Goal: Information Seeking & Learning: Learn about a topic

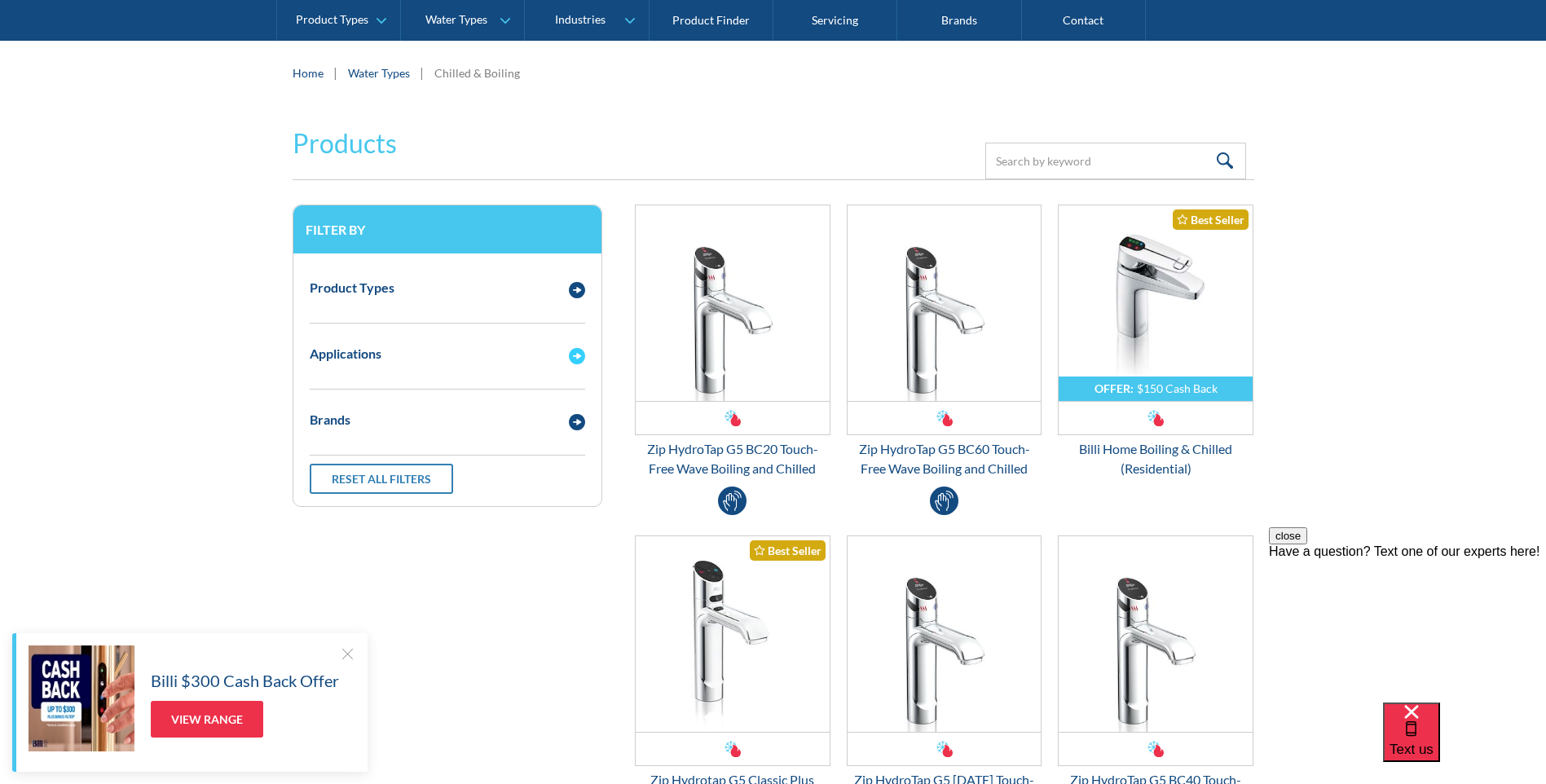
scroll to position [326, 0]
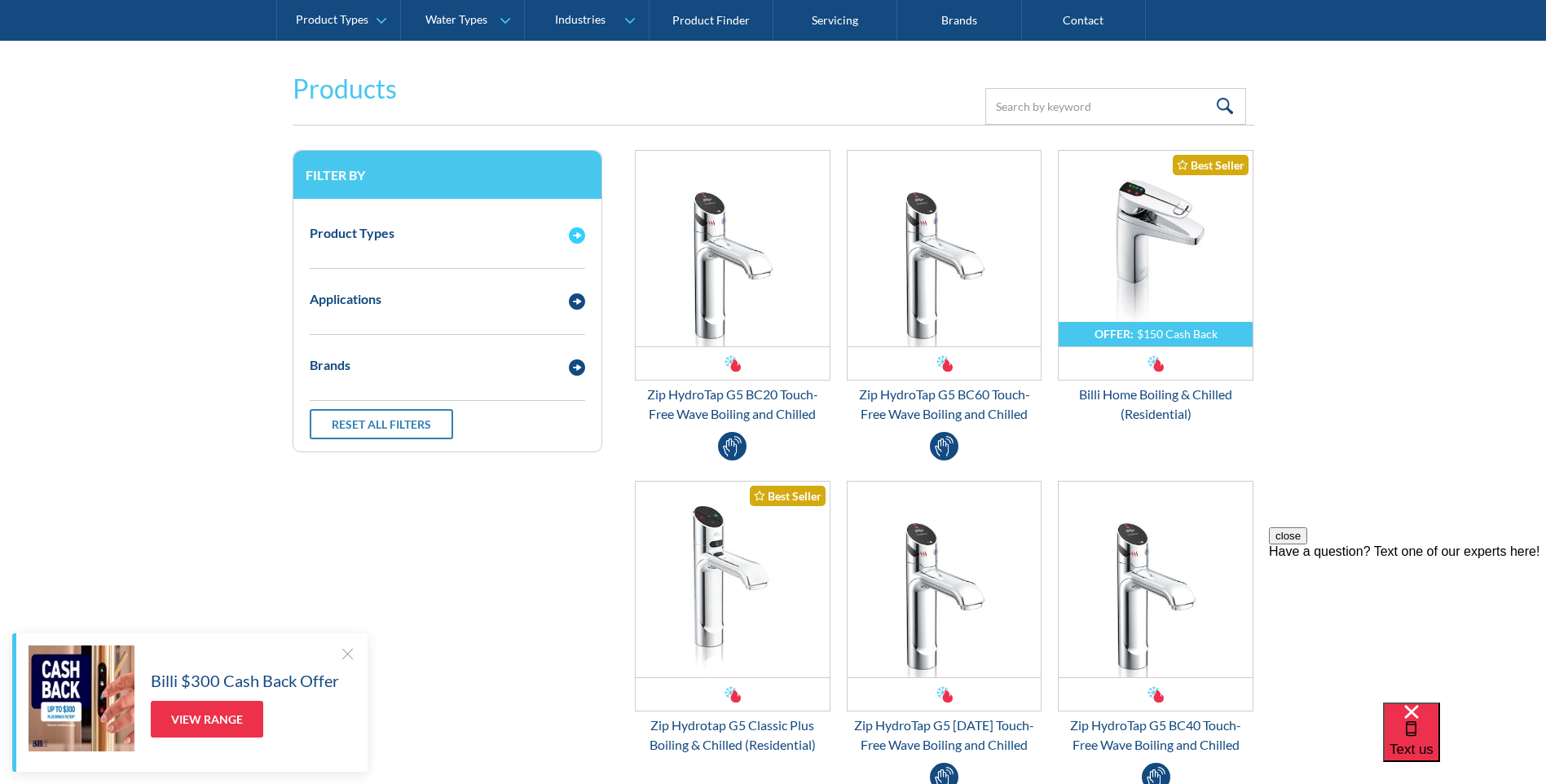
click at [575, 234] on img "Email Form 3" at bounding box center [577, 235] width 16 height 16
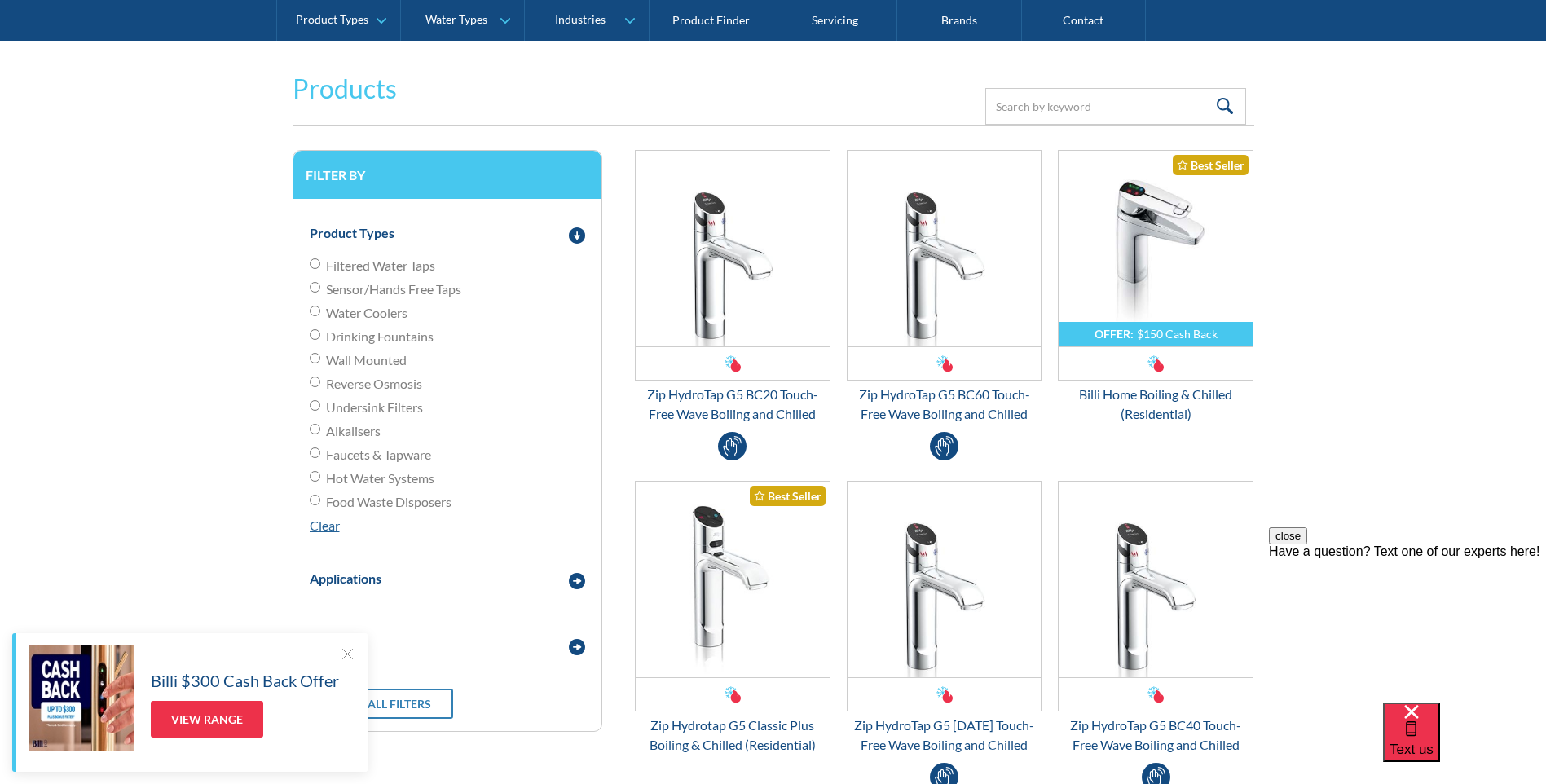
click at [314, 265] on input "Filtered Water Taps" at bounding box center [314, 263] width 11 height 11
radio input "true"
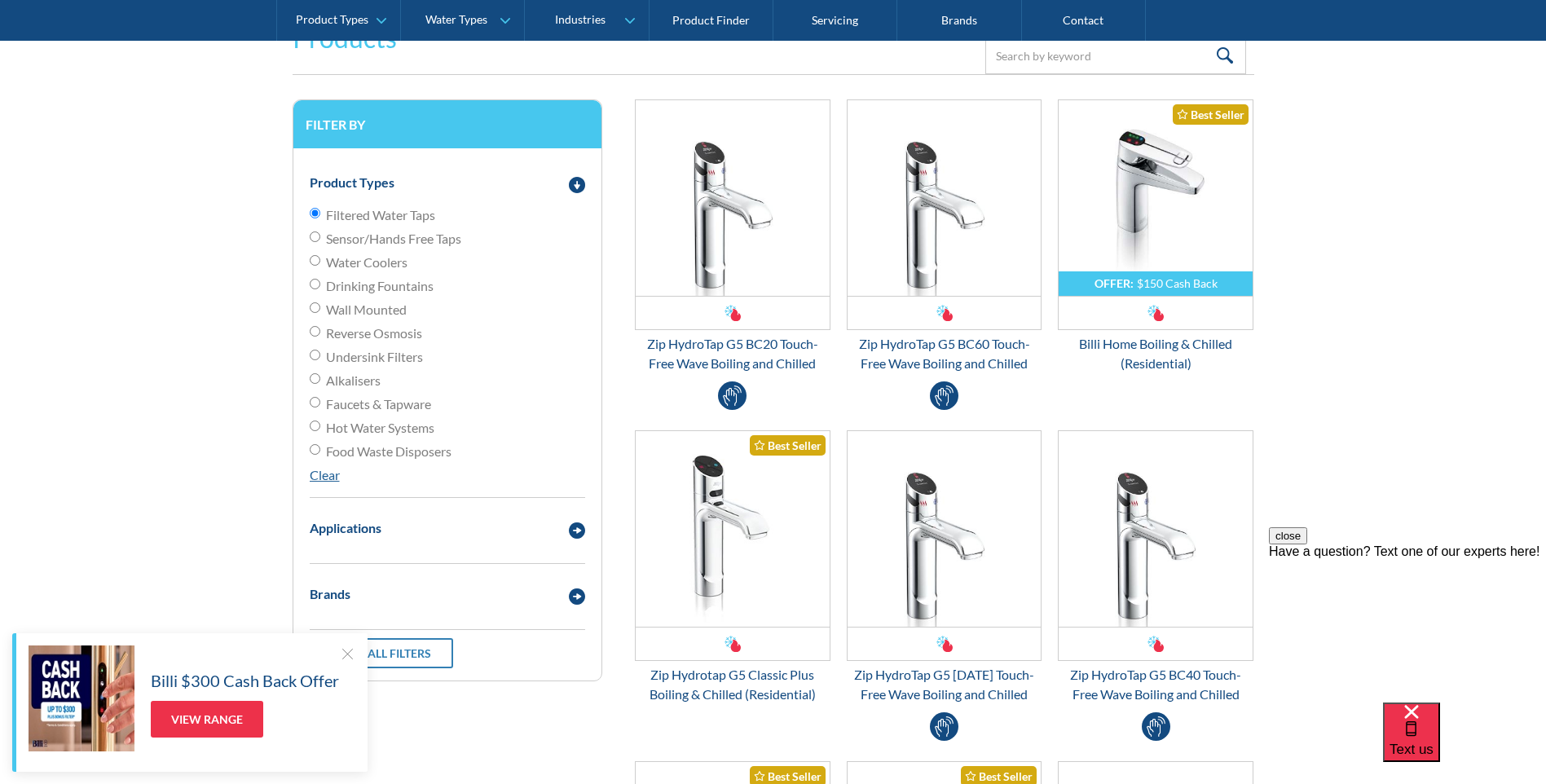
scroll to position [379, 0]
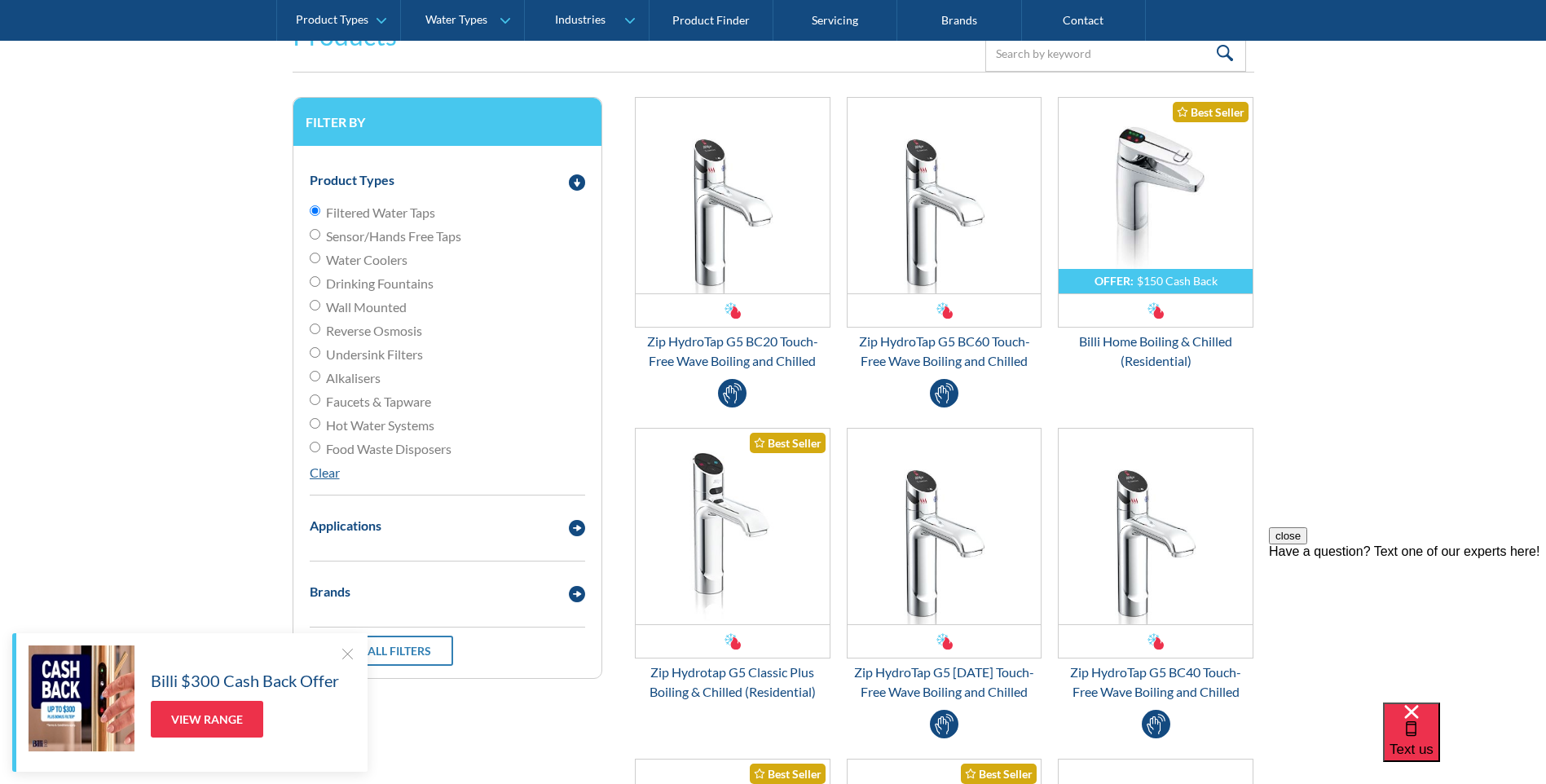
click at [317, 351] on input "Undersink Filters" at bounding box center [314, 352] width 11 height 11
radio input "true"
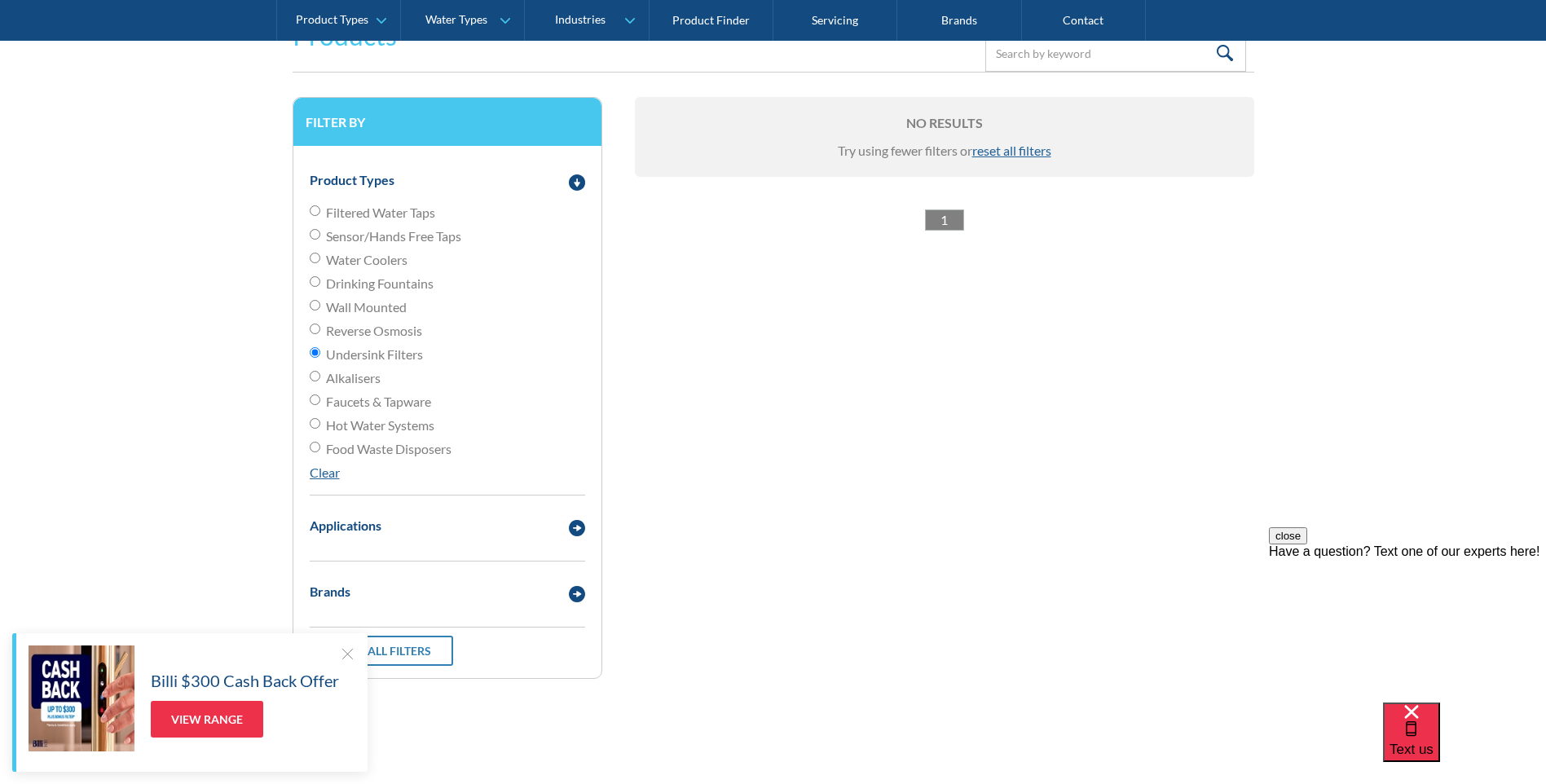
click at [313, 209] on input "Filtered Water Taps" at bounding box center [314, 211] width 11 height 11
radio input "true"
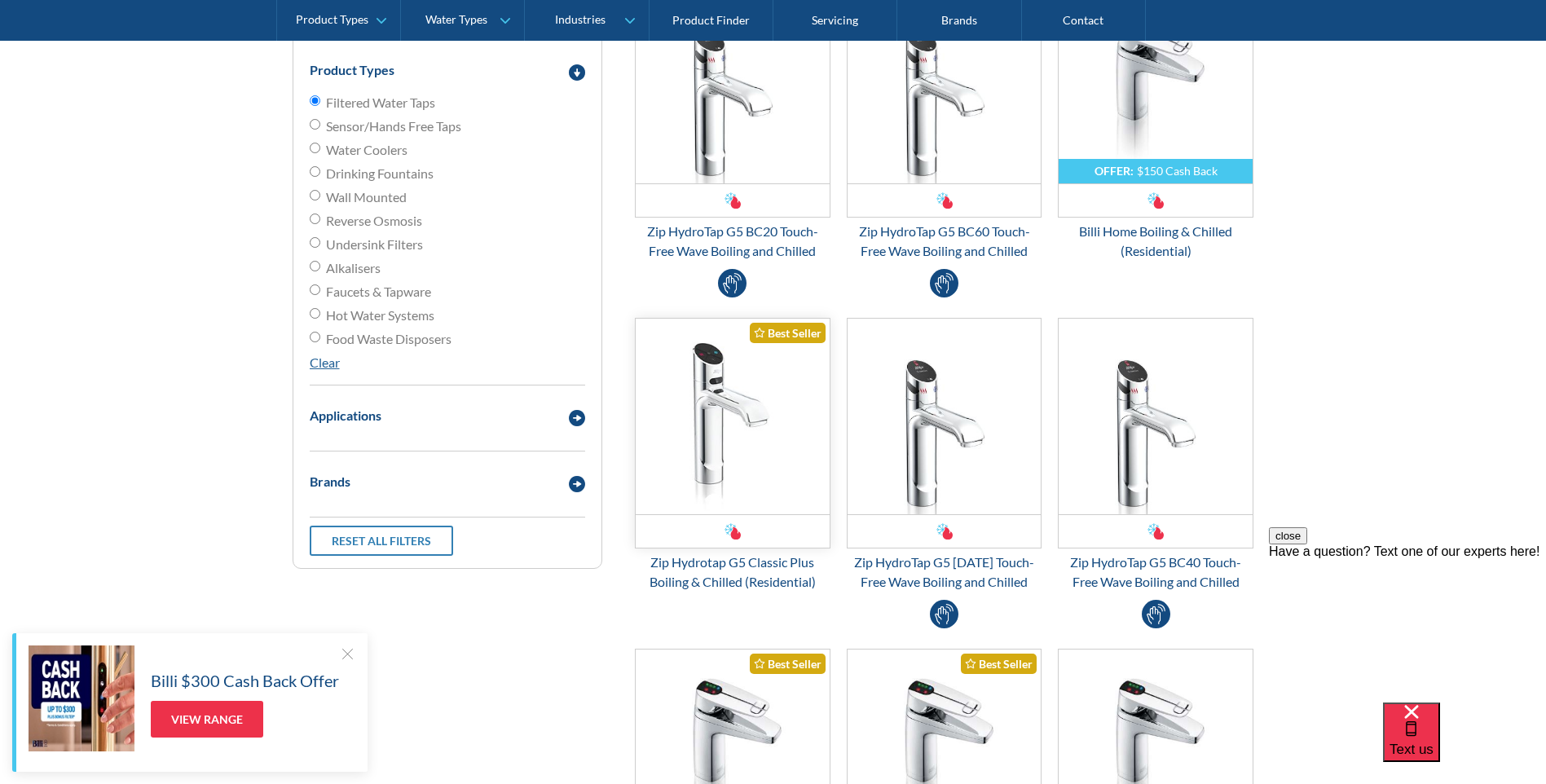
scroll to position [461, 0]
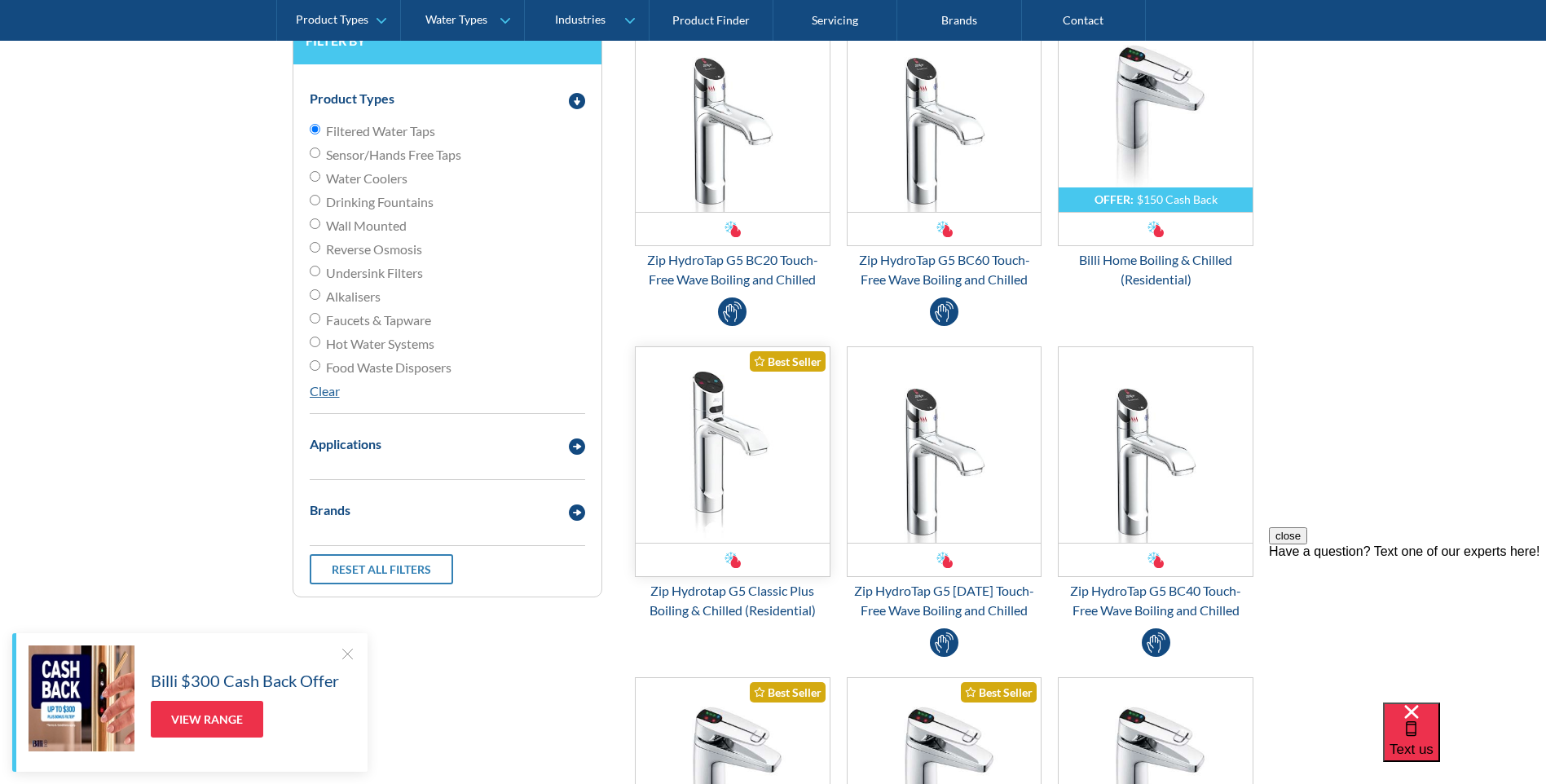
click at [790, 427] on img "Email Form 3" at bounding box center [733, 445] width 194 height 196
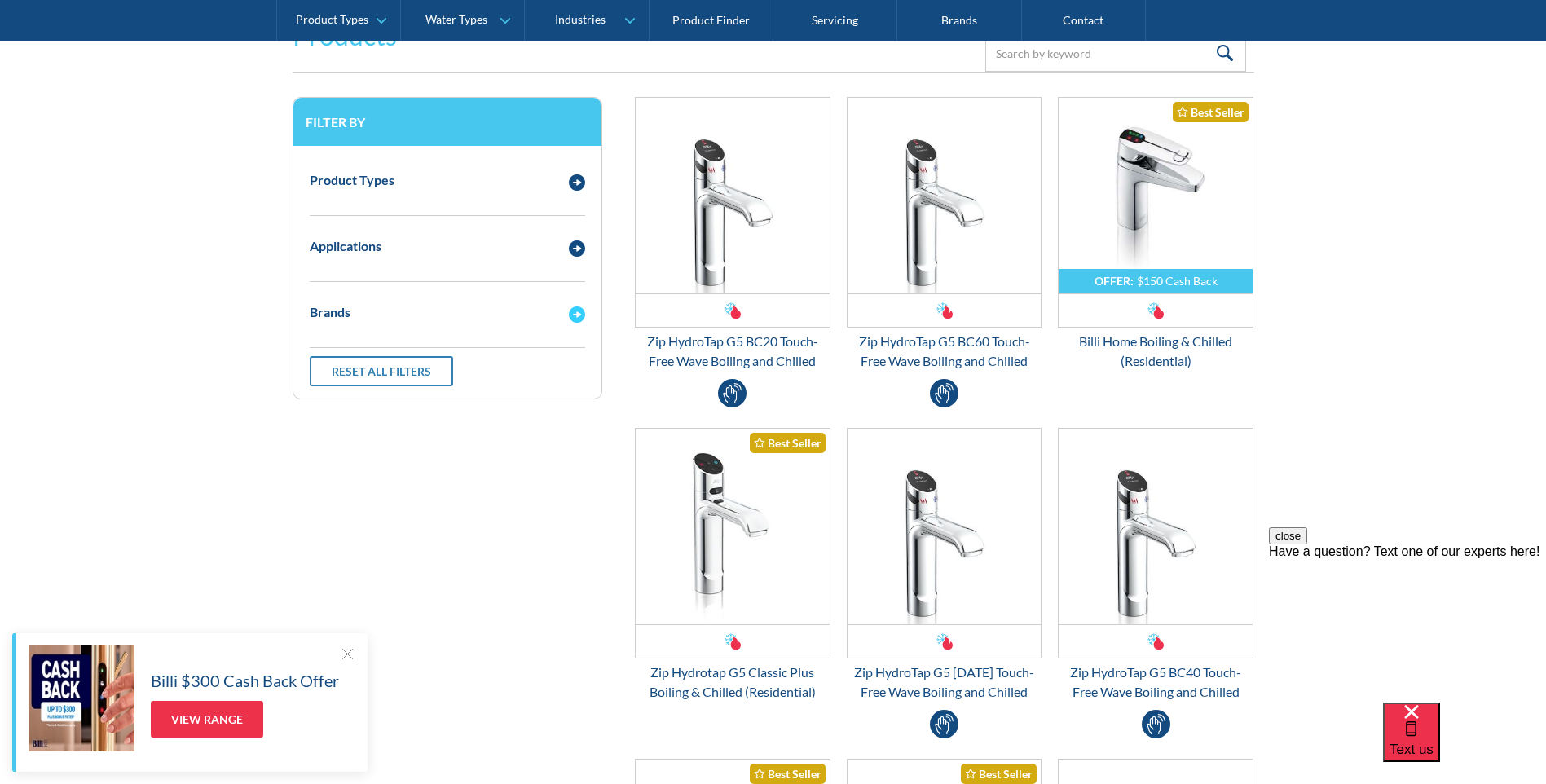
click at [574, 316] on img "Email Form 3" at bounding box center [577, 314] width 16 height 16
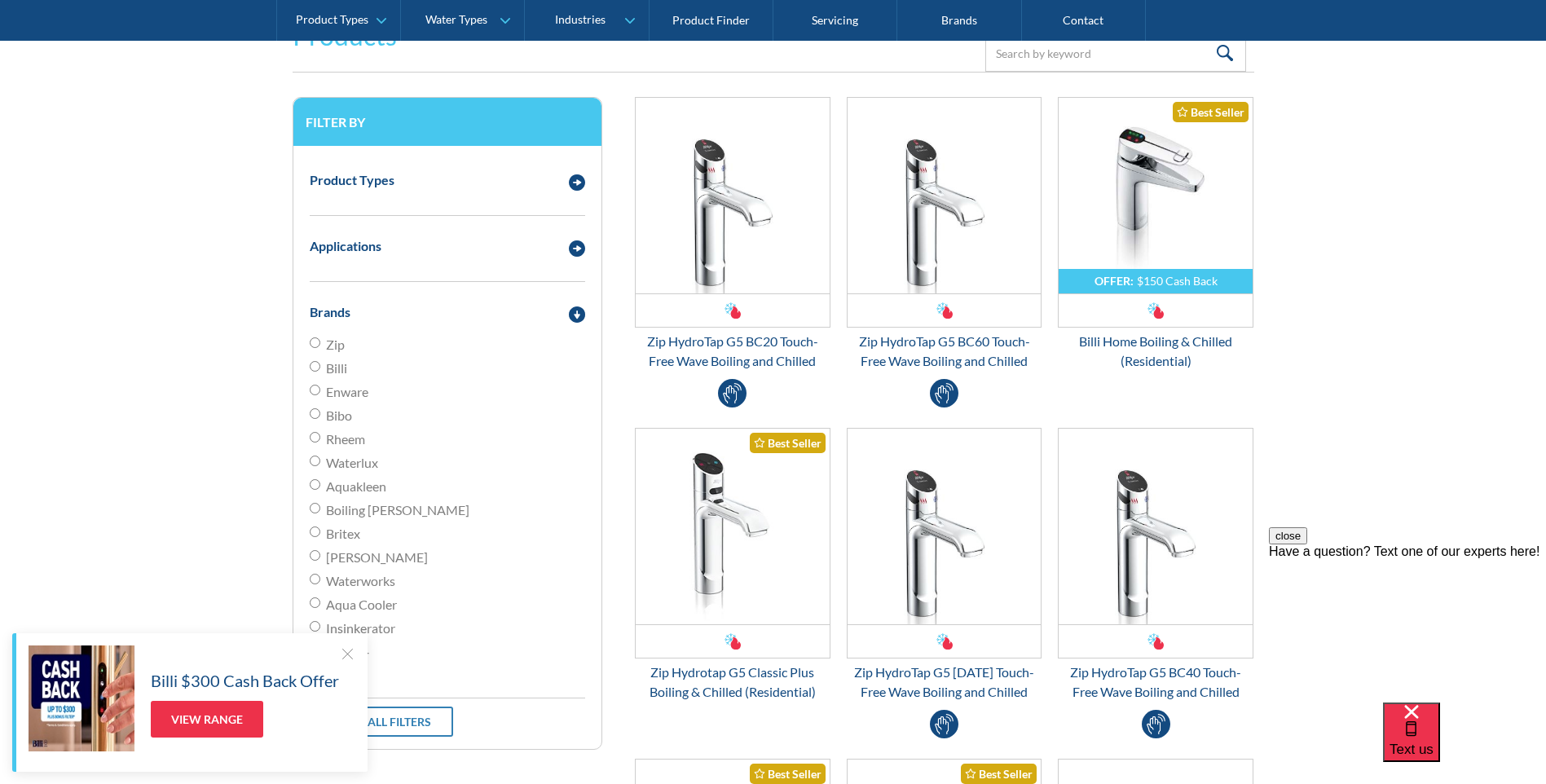
click at [318, 342] on input "Zip" at bounding box center [314, 342] width 11 height 11
radio input "true"
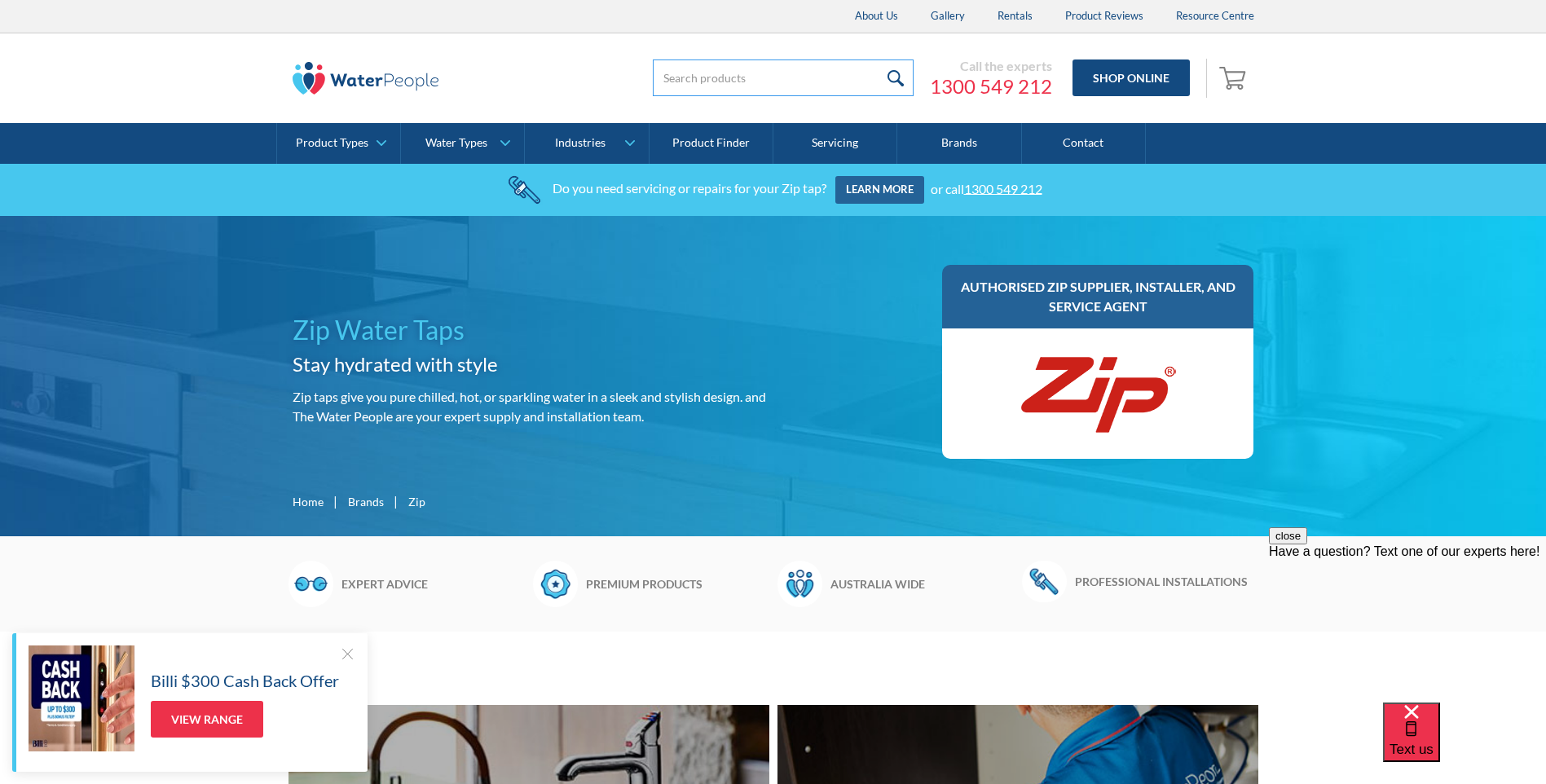
click at [761, 80] on input "search" at bounding box center [782, 77] width 261 height 37
click at [699, 252] on div "Zip Water Taps Stay hydrated with style Zip taps give you pure chilled, hot, or…" at bounding box center [773, 375] width 1546 height 320
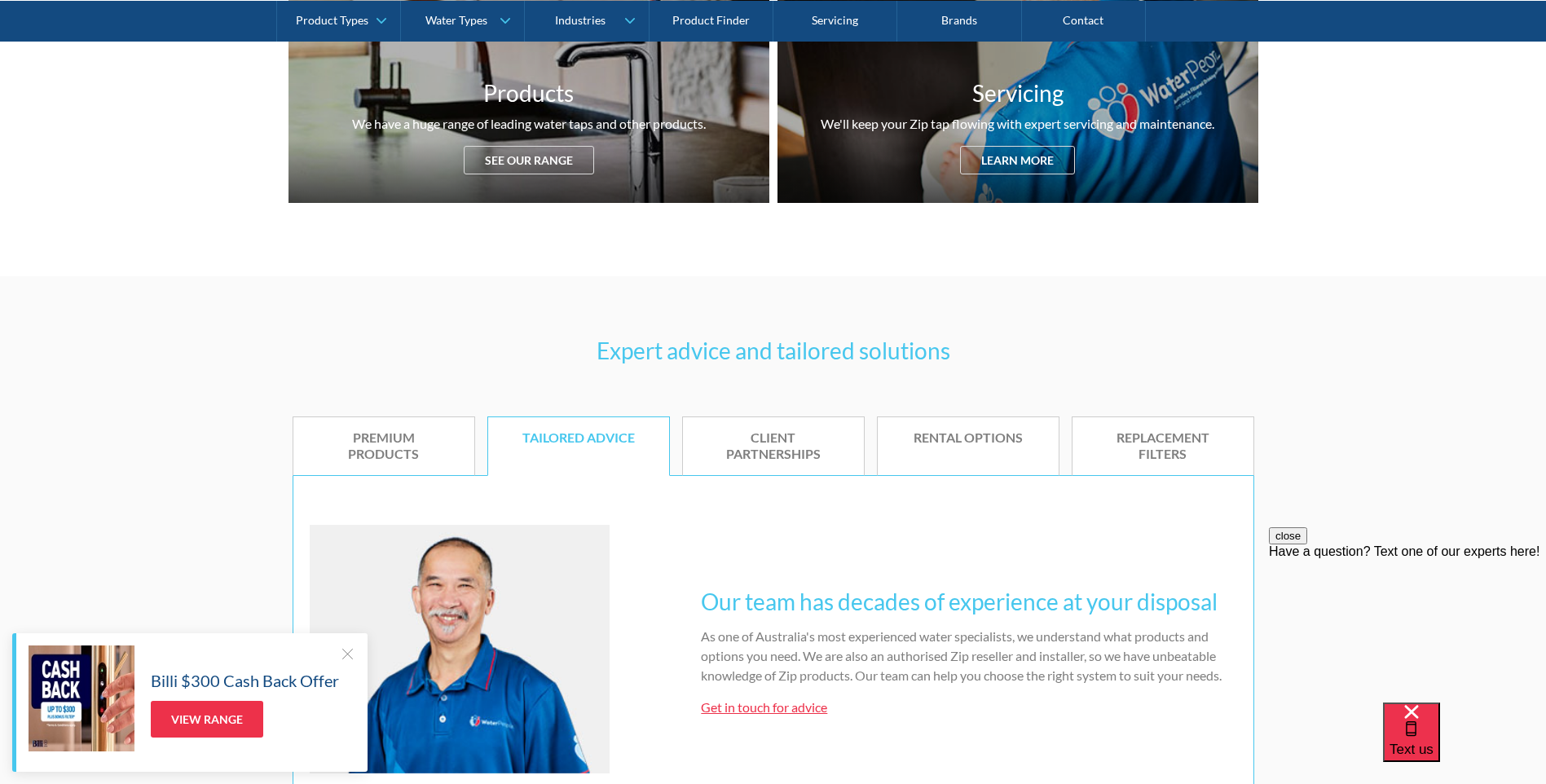
scroll to position [733, 0]
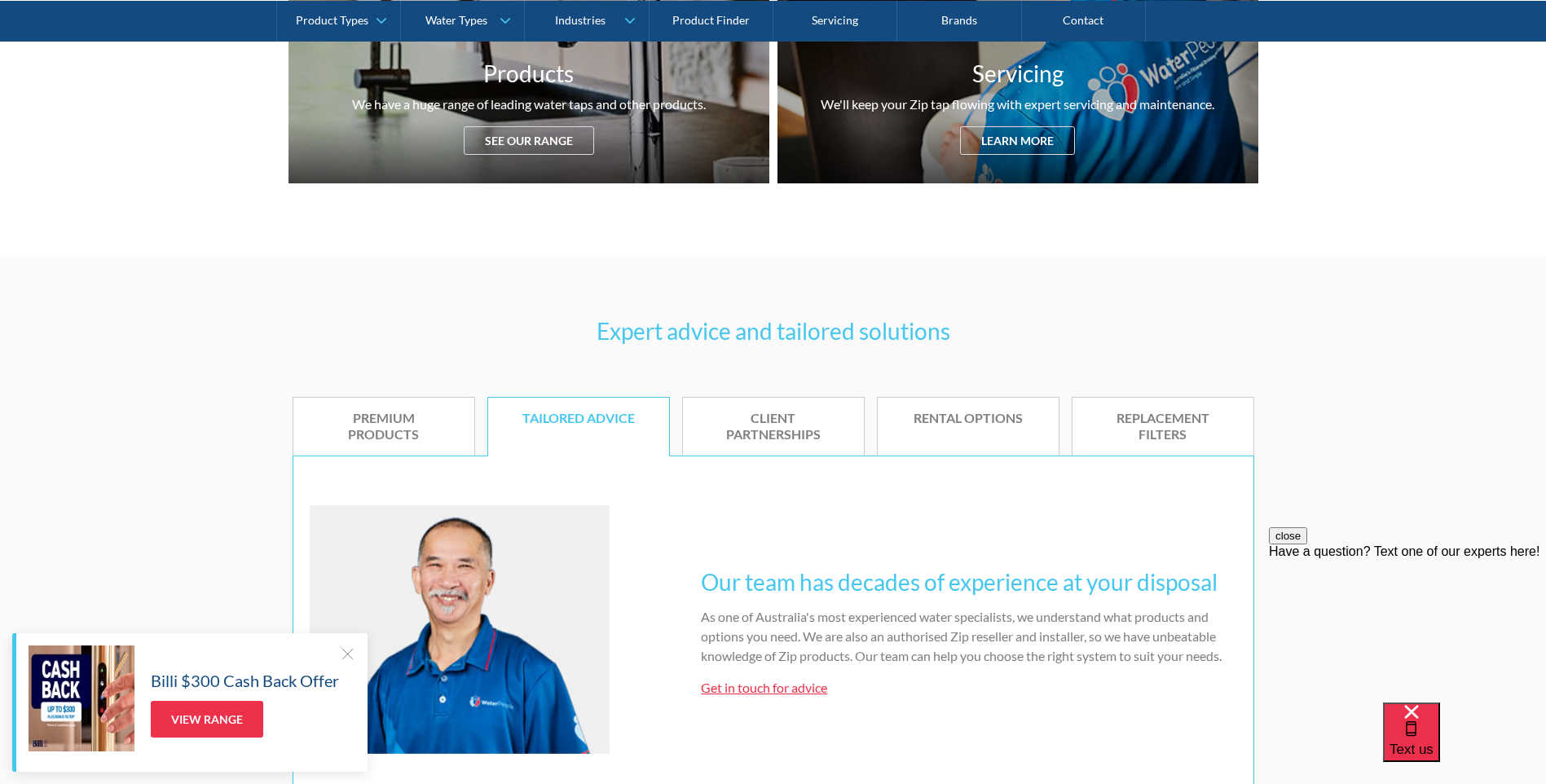
click at [409, 418] on div "Premium products" at bounding box center [383, 427] width 132 height 35
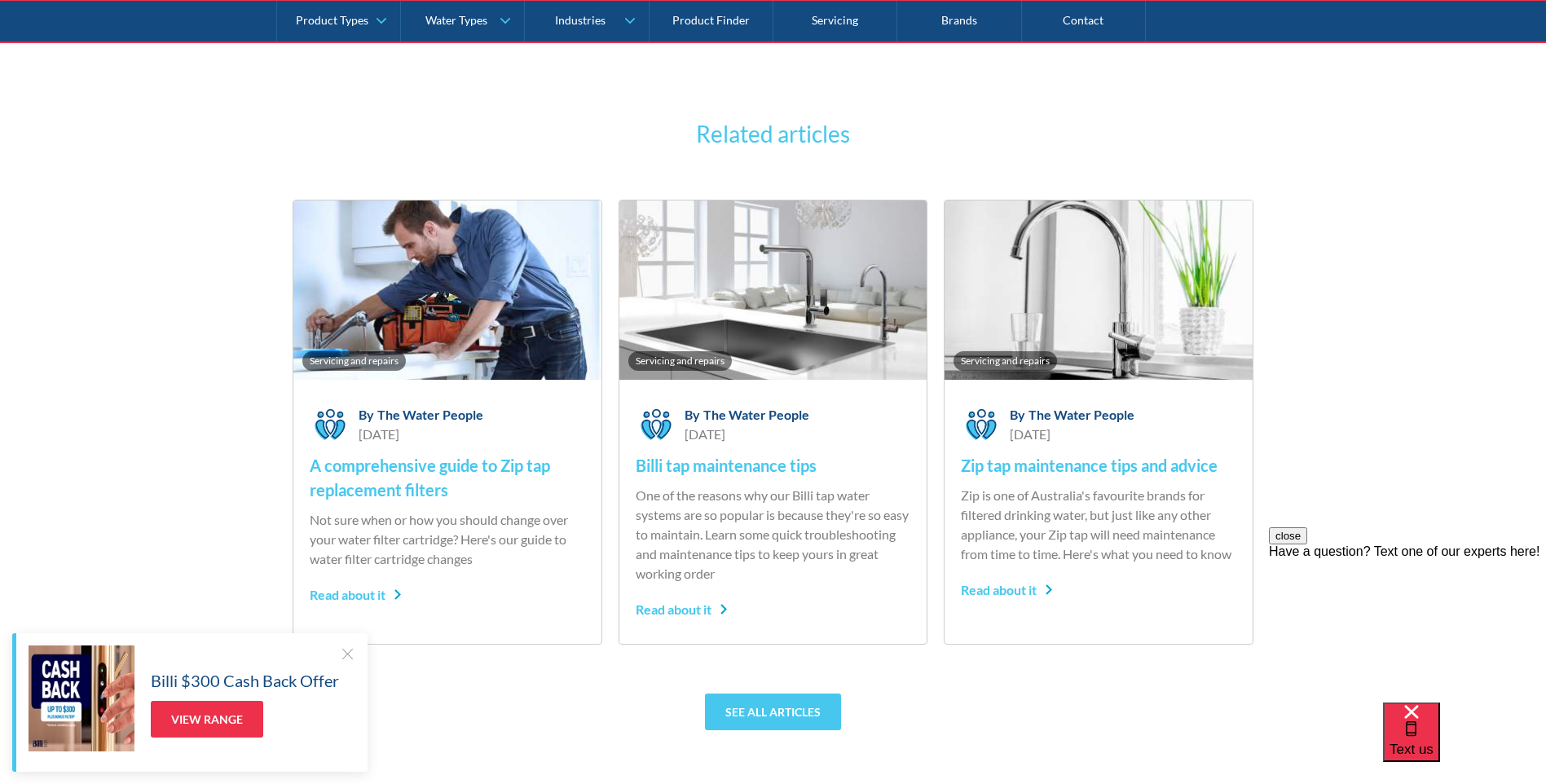
scroll to position [6274, 0]
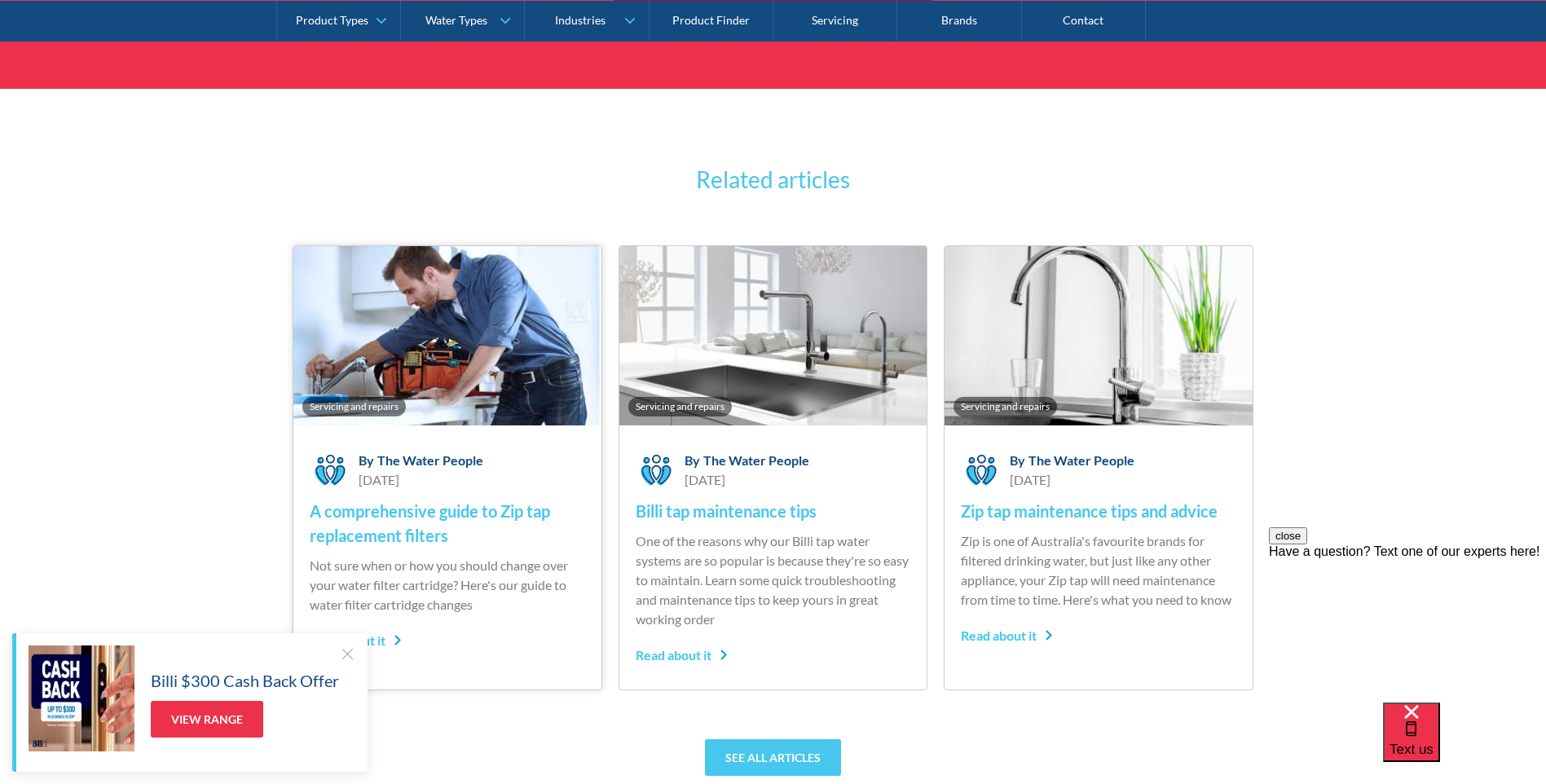
click at [514, 377] on div "Servicing and repairs" at bounding box center [448, 336] width 308 height 179
